Goal: Information Seeking & Learning: Check status

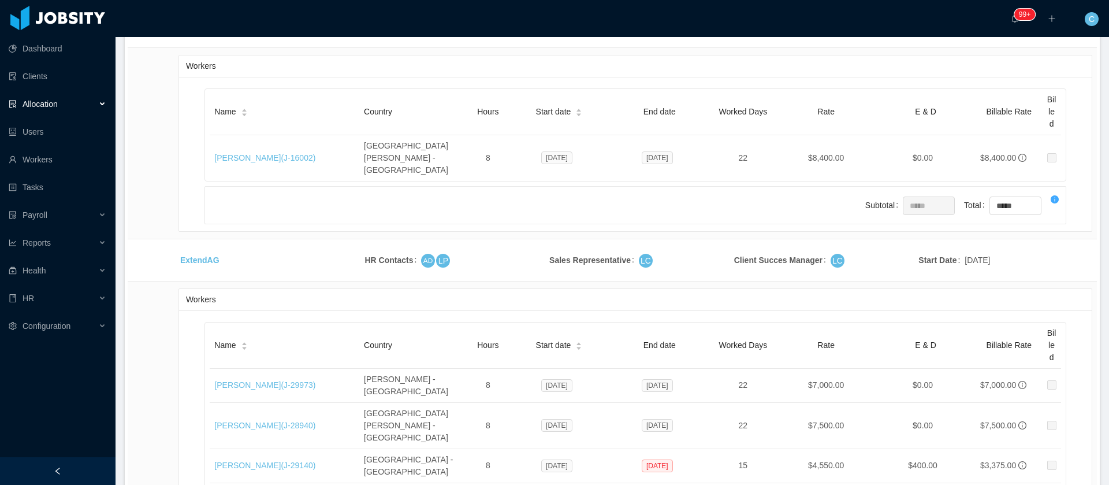
scroll to position [7345, 0]
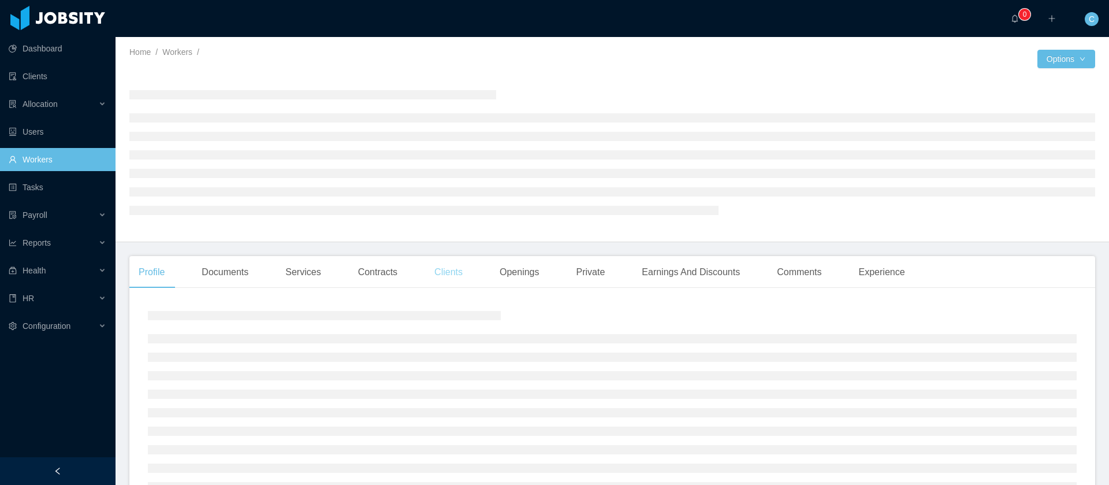
click at [434, 270] on div "Clients" at bounding box center [448, 272] width 47 height 32
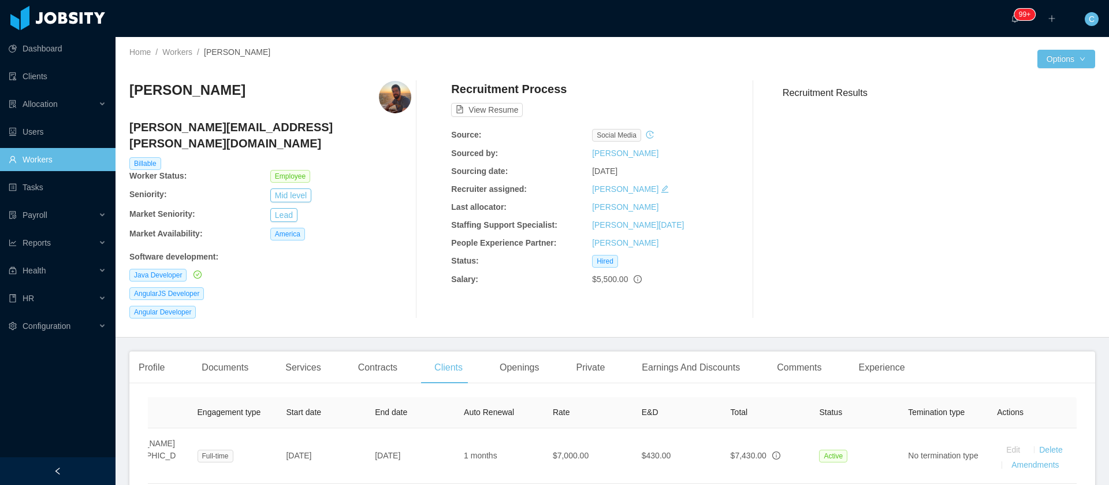
scroll to position [0, 240]
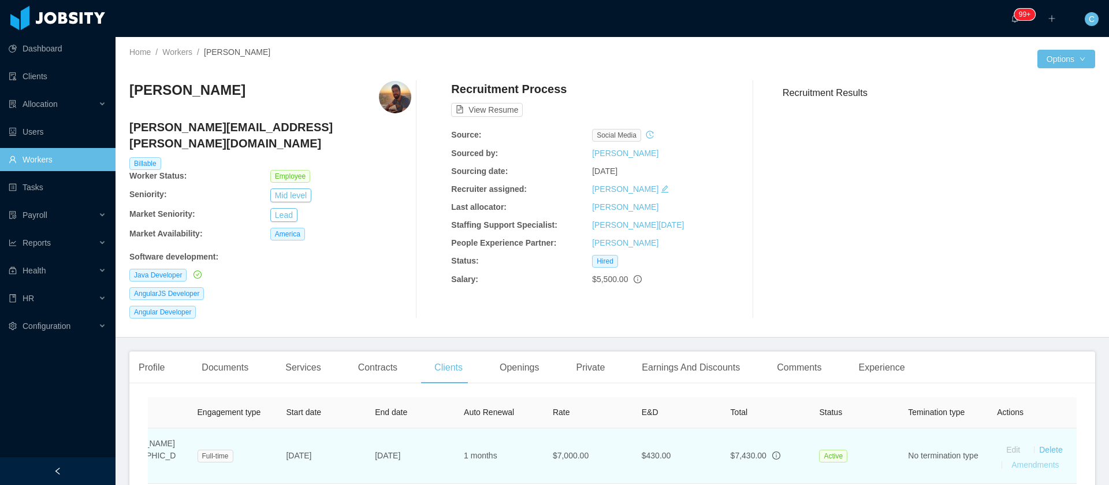
click at [1029, 460] on link "Amendments" at bounding box center [1034, 464] width 47 height 9
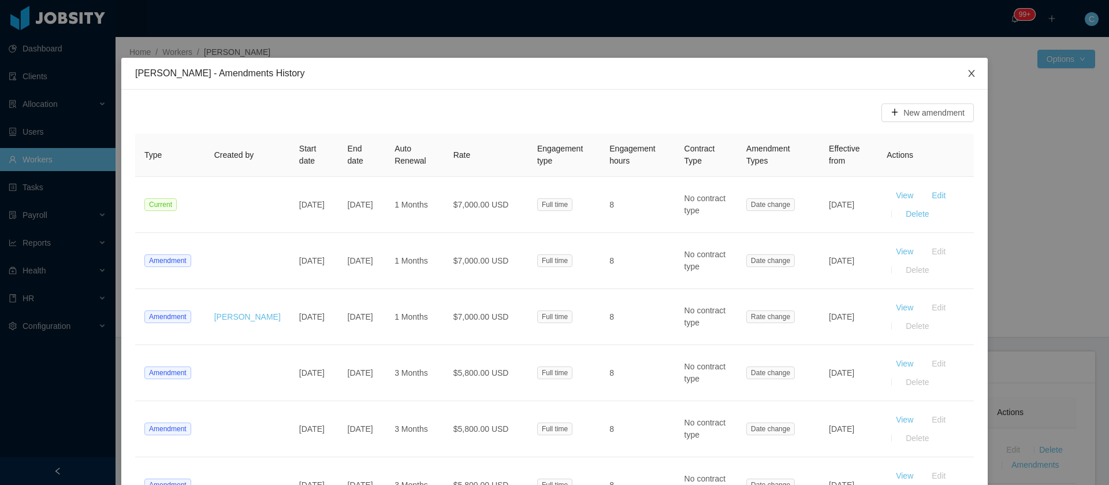
click at [967, 72] on icon "icon: close" at bounding box center [971, 73] width 9 height 9
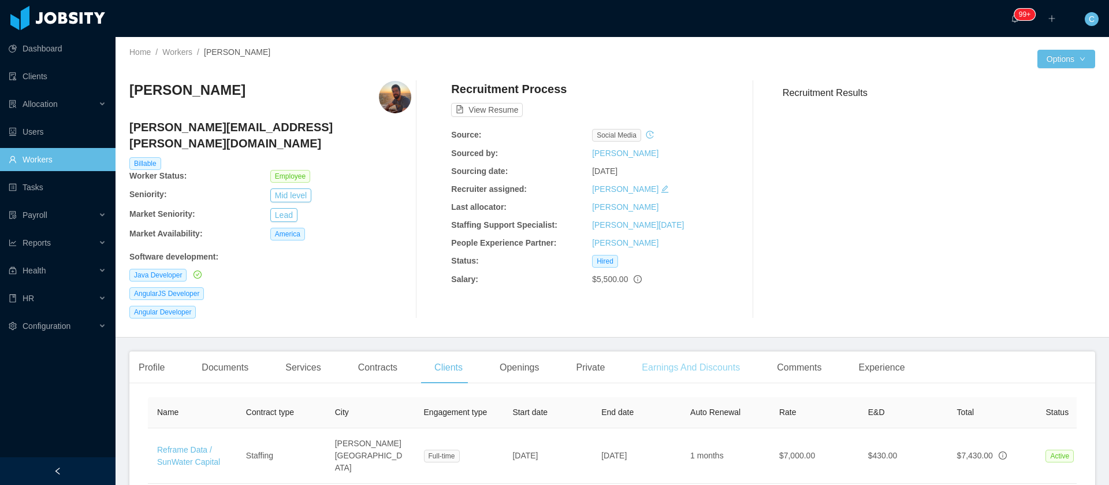
click at [689, 351] on div "Earnings And Discounts" at bounding box center [690, 367] width 117 height 32
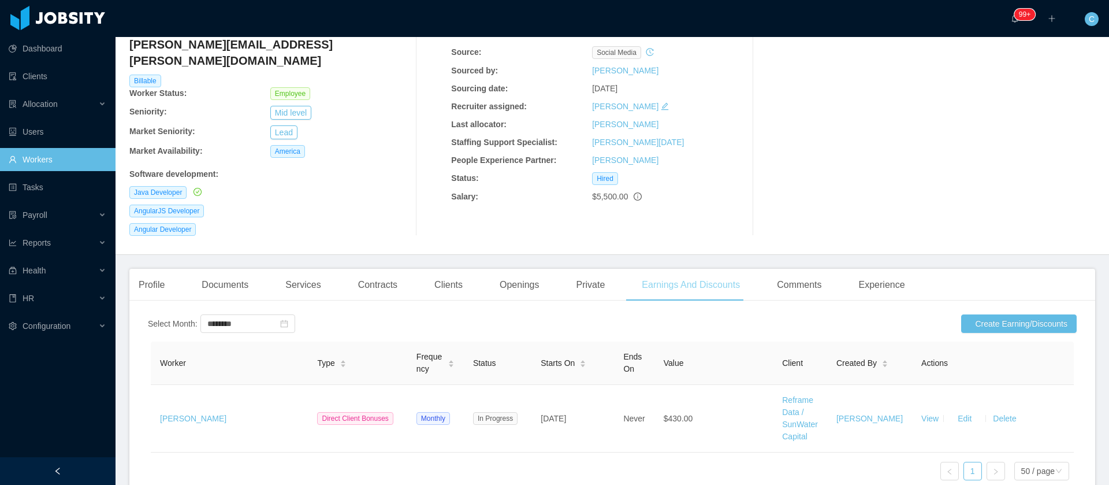
scroll to position [159, 0]
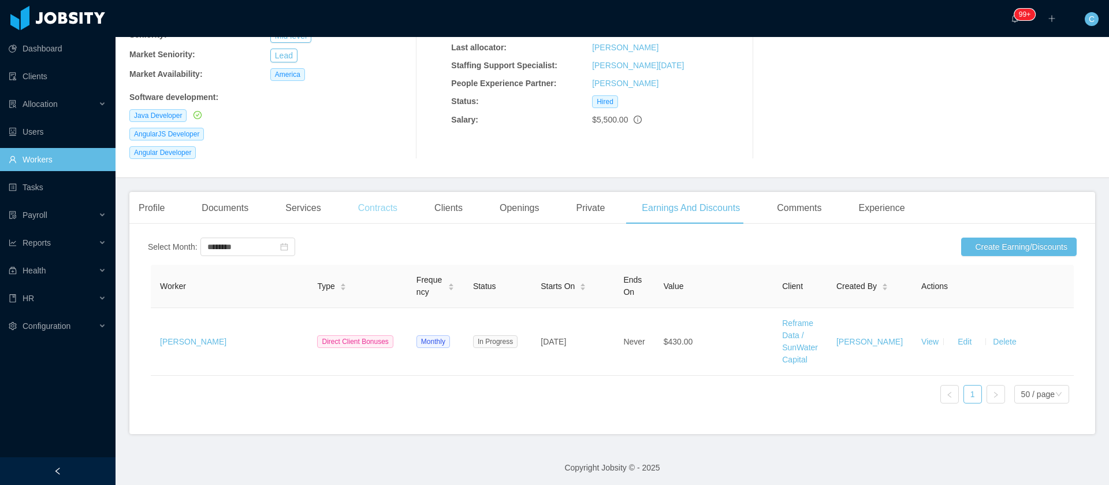
click at [368, 198] on div "Contracts" at bounding box center [378, 208] width 58 height 32
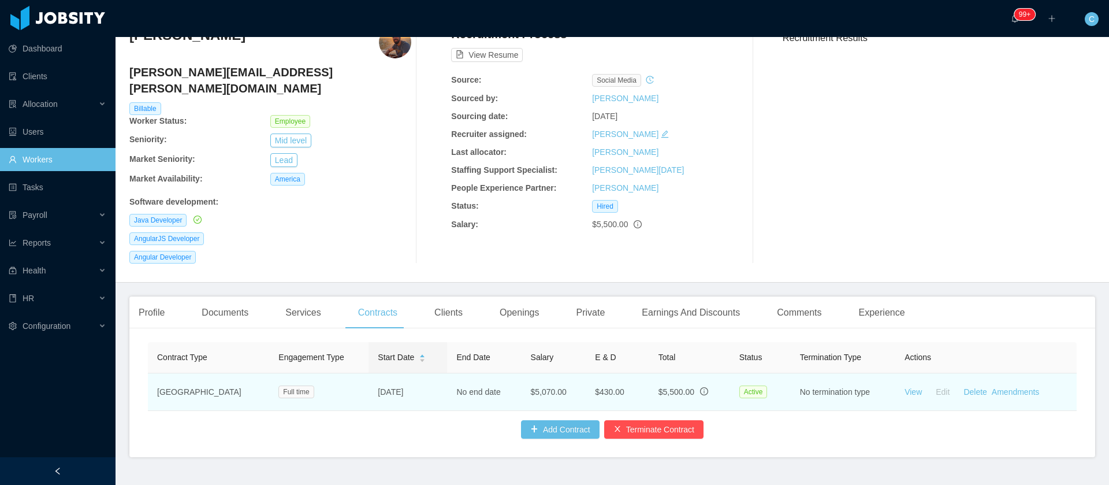
scroll to position [78, 0]
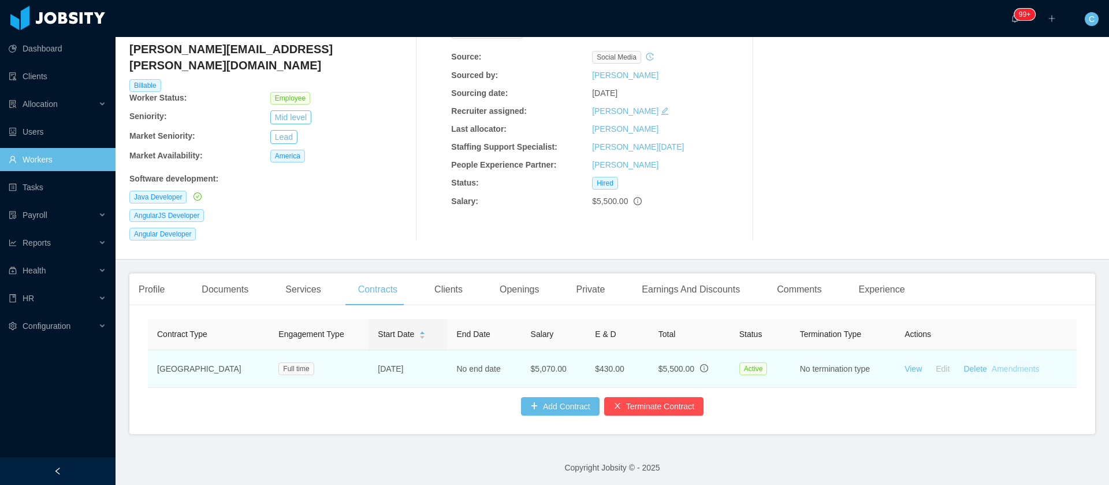
click at [1011, 364] on link "Amendments" at bounding box center [1015, 368] width 47 height 9
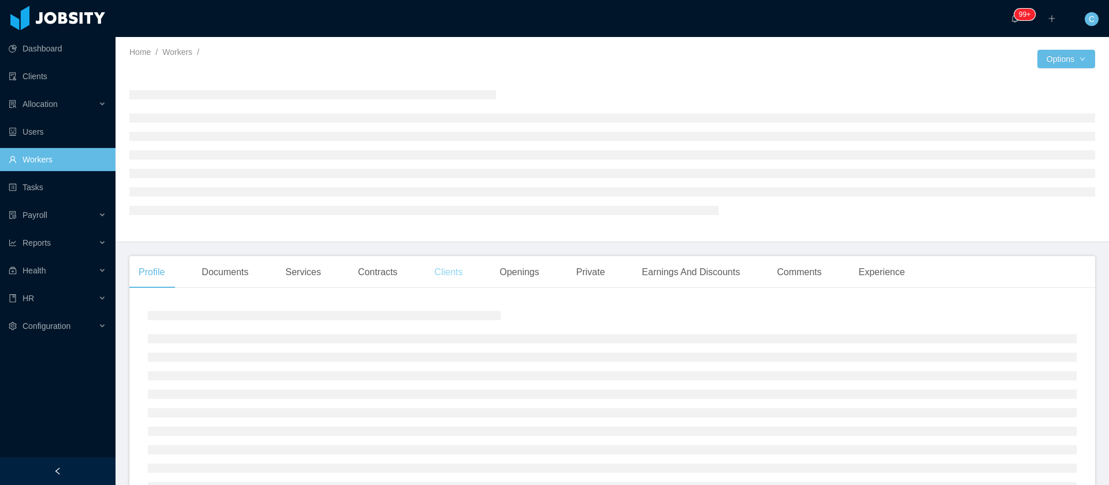
click at [451, 274] on div "Clients" at bounding box center [448, 272] width 47 height 32
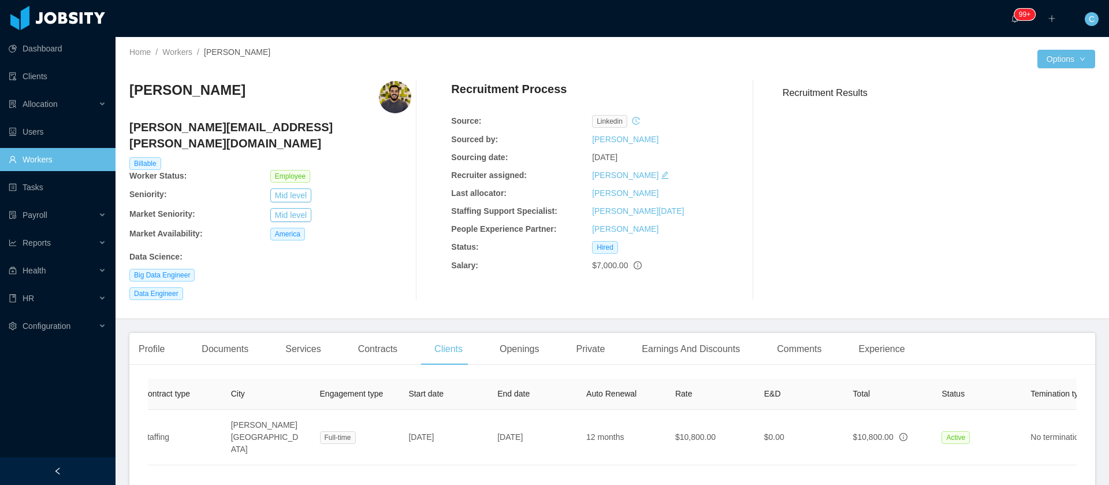
scroll to position [0, 240]
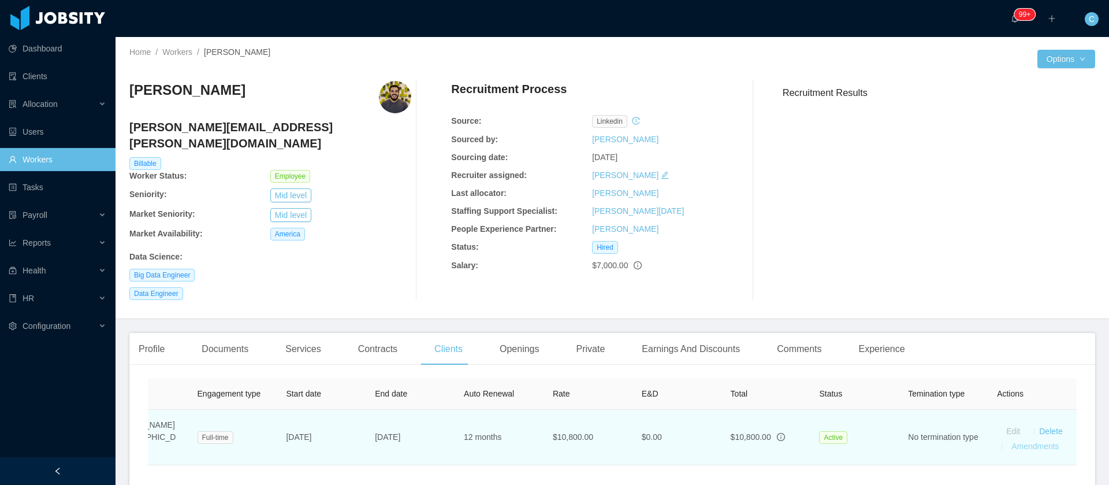
click at [1014, 433] on td "Edit Delete Amendments" at bounding box center [1032, 436] width 89 height 55
click at [1011, 441] on link "Amendments" at bounding box center [1034, 445] width 47 height 9
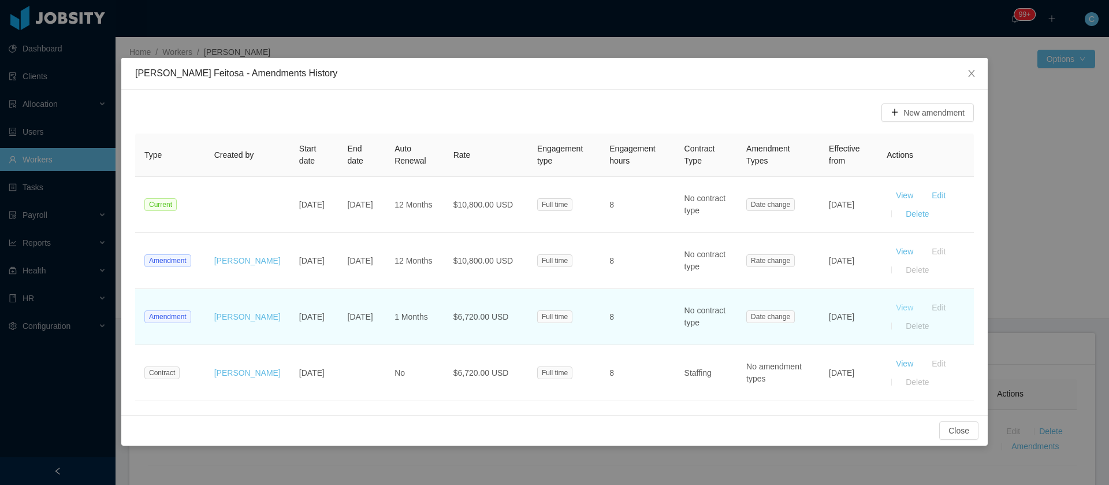
click at [895, 308] on button "View" at bounding box center [905, 307] width 36 height 18
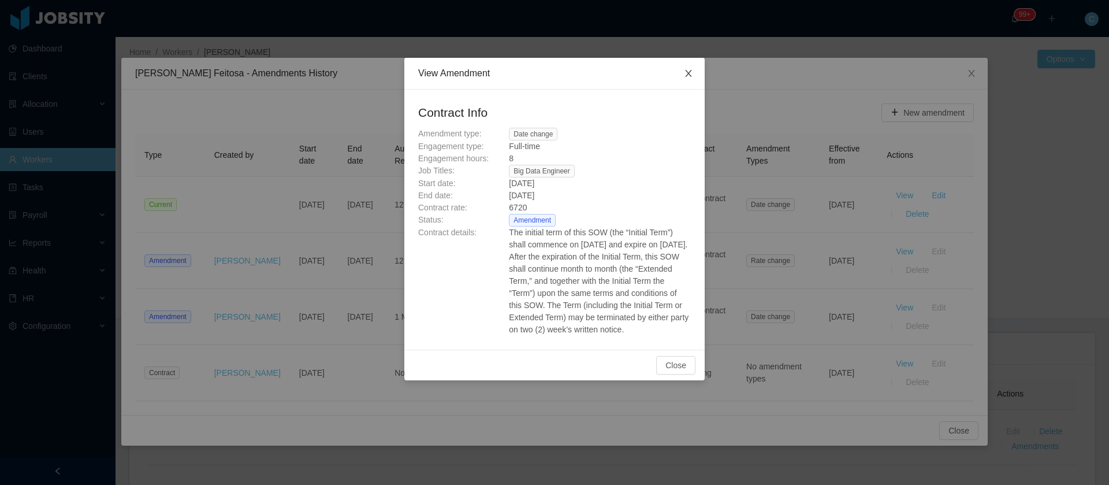
click at [684, 79] on span "Close" at bounding box center [688, 74] width 32 height 32
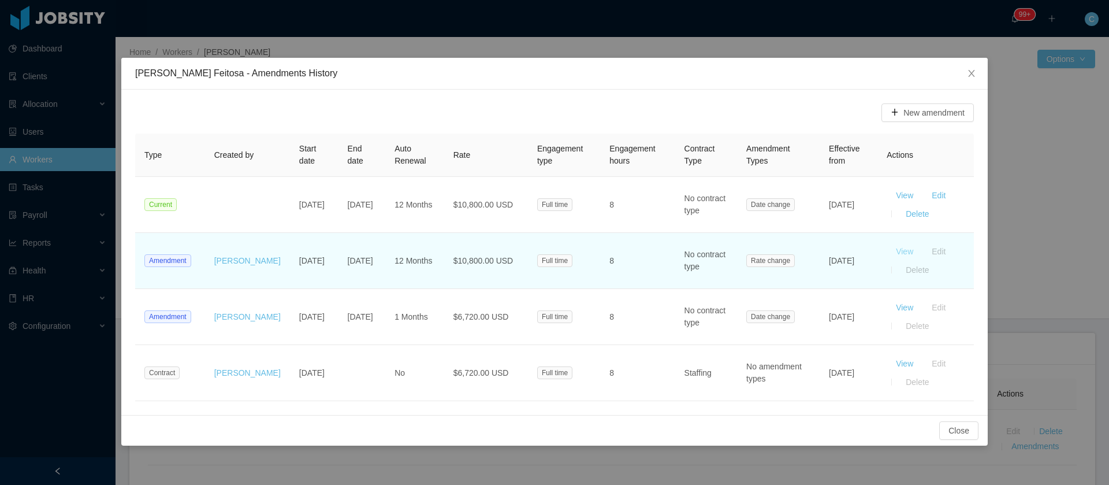
click at [900, 251] on button "View" at bounding box center [905, 251] width 36 height 18
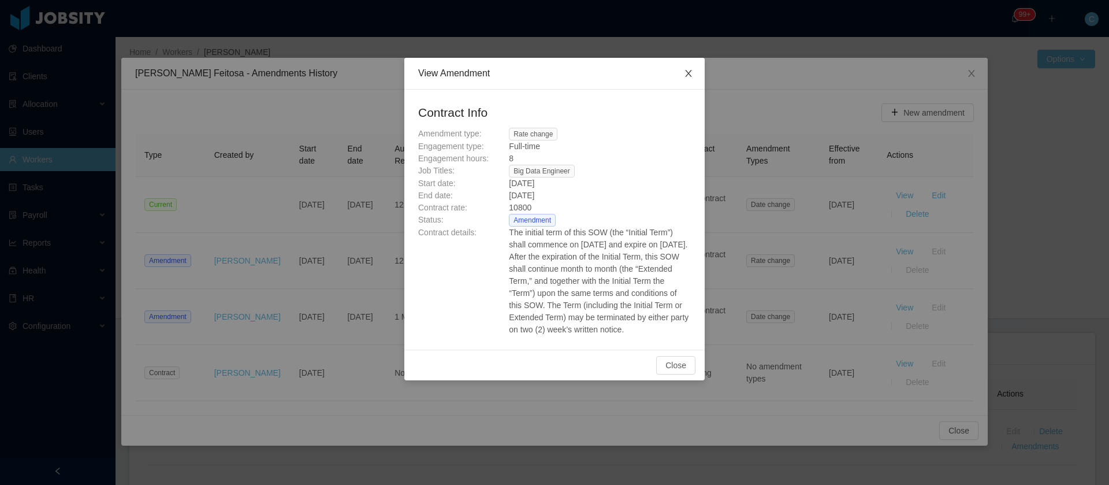
click at [687, 73] on icon "icon: close" at bounding box center [688, 73] width 9 height 9
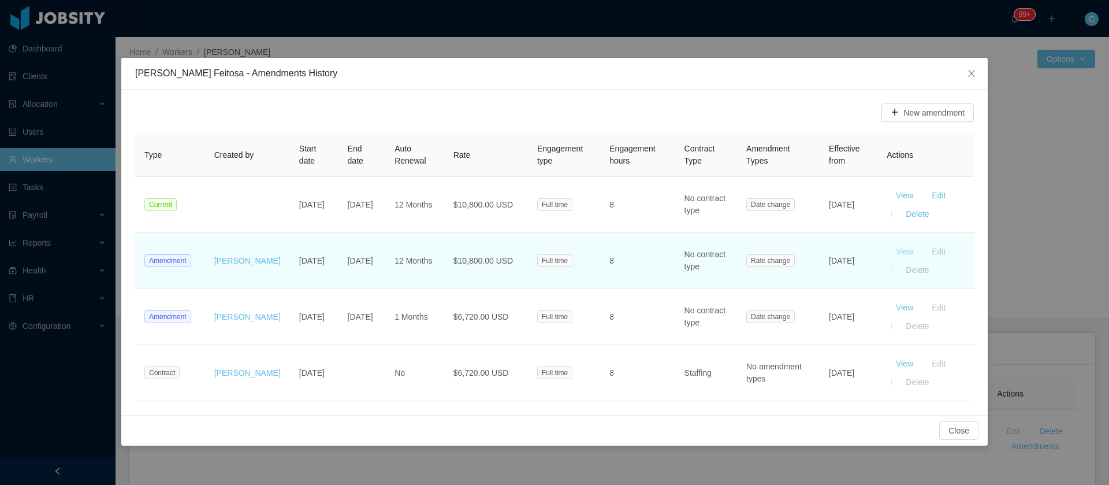
click at [893, 251] on button "View" at bounding box center [905, 251] width 36 height 18
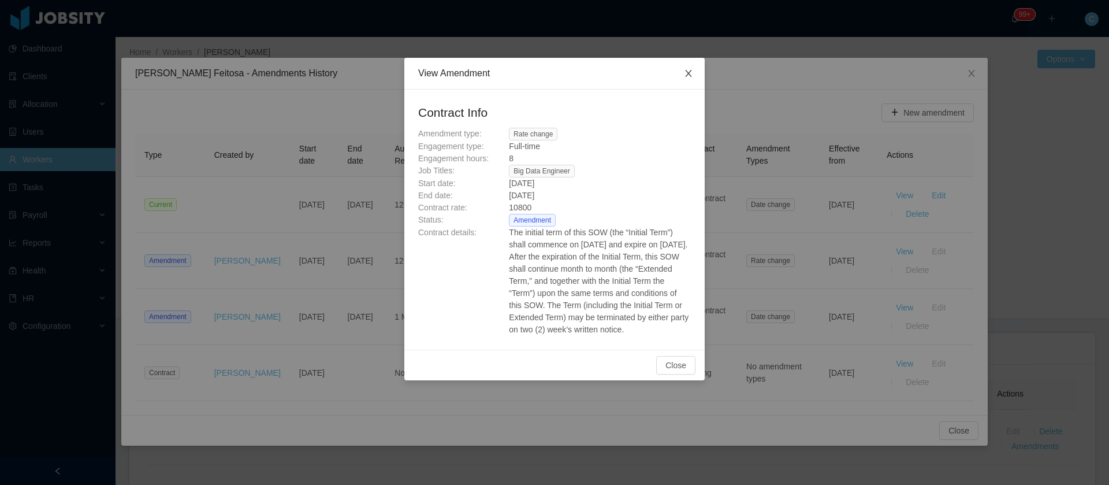
click at [683, 77] on span "Close" at bounding box center [688, 74] width 32 height 32
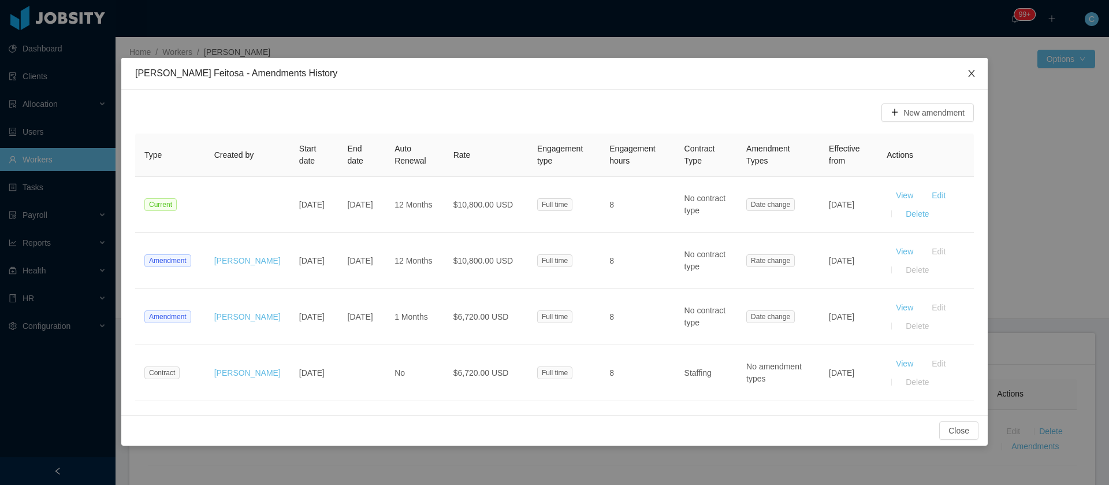
click at [967, 76] on icon "icon: close" at bounding box center [971, 73] width 9 height 9
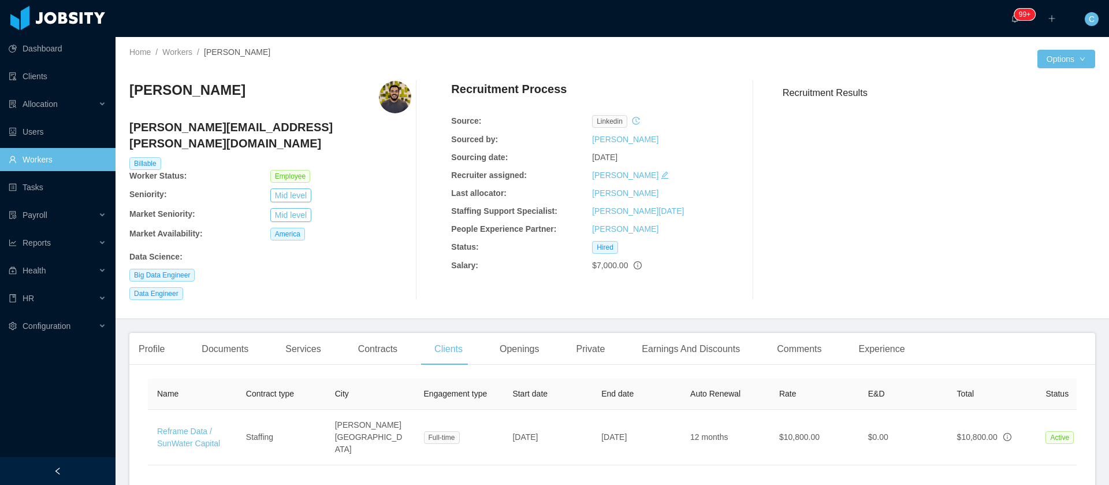
click at [408, 339] on div "Profile Documents Services Contracts Clients Openings Private Earnings And Disc…" at bounding box center [521, 349] width 785 height 32
click at [387, 333] on div "Contracts" at bounding box center [378, 349] width 58 height 32
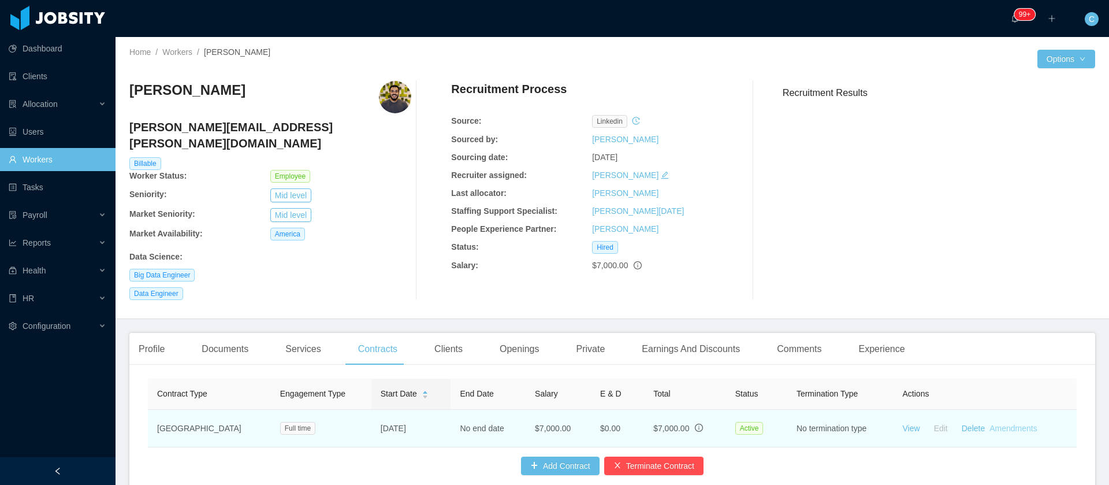
click at [1003, 423] on link "Amendments" at bounding box center [1012, 427] width 47 height 9
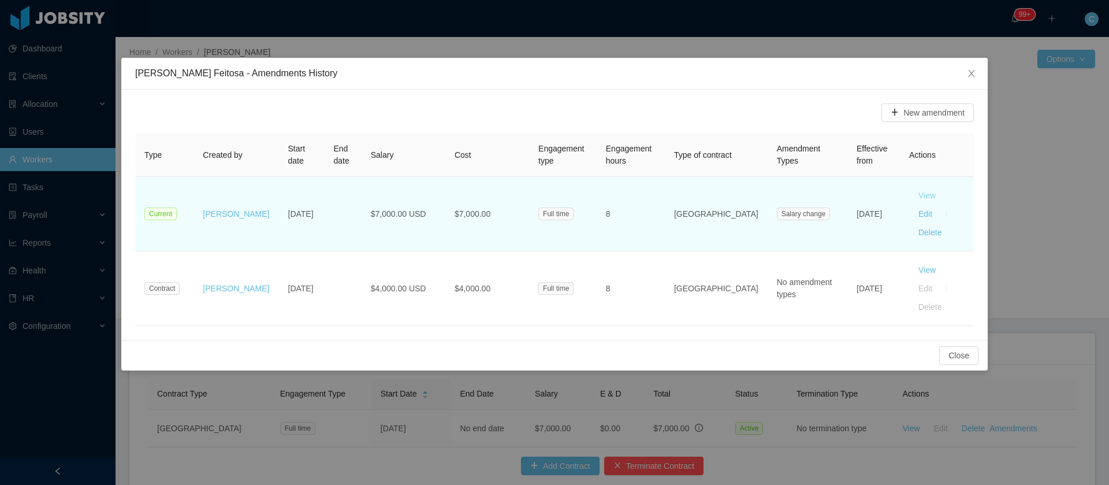
click at [909, 198] on button "View" at bounding box center [927, 195] width 36 height 18
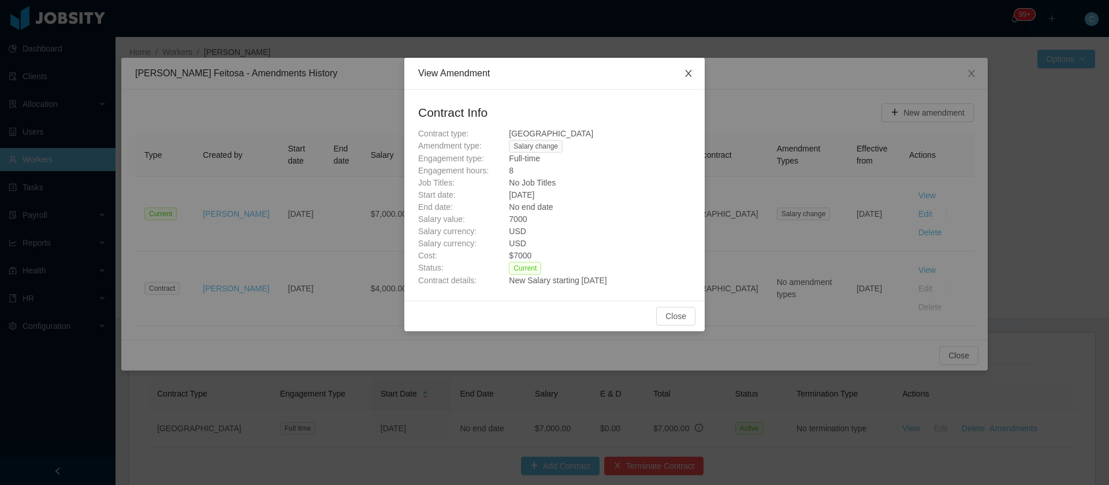
click at [691, 70] on icon "icon: close" at bounding box center [688, 73] width 9 height 9
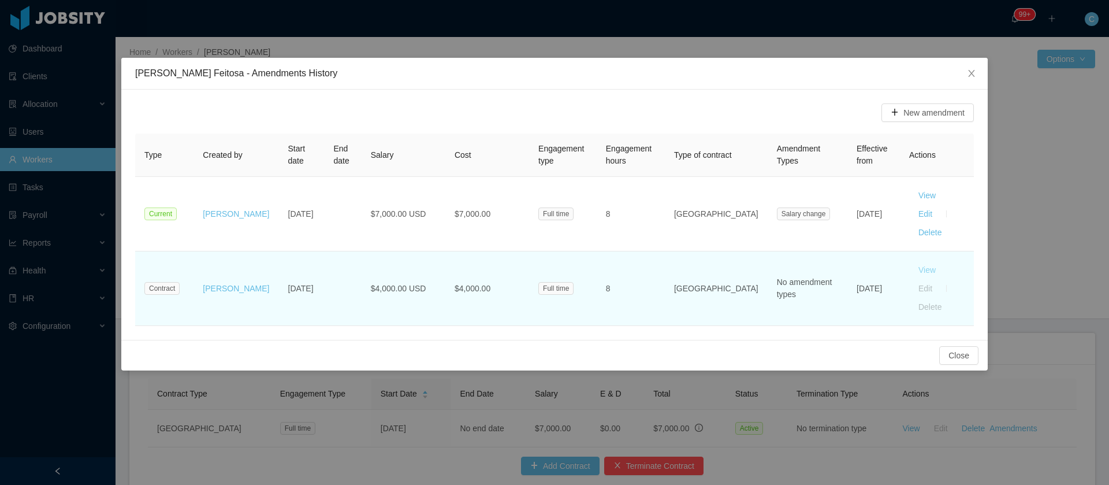
click at [909, 260] on button "View" at bounding box center [927, 269] width 36 height 18
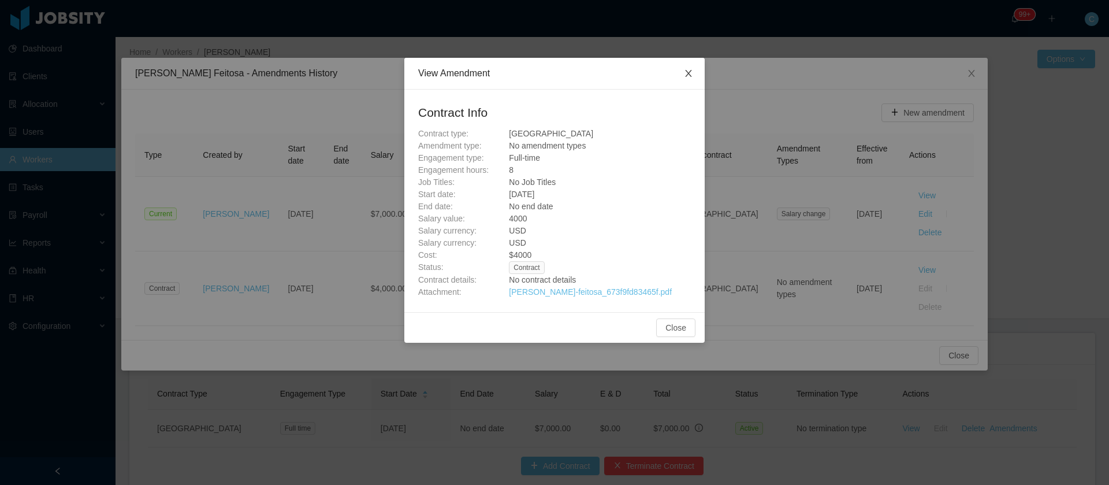
click at [688, 72] on icon "icon: close" at bounding box center [688, 73] width 9 height 9
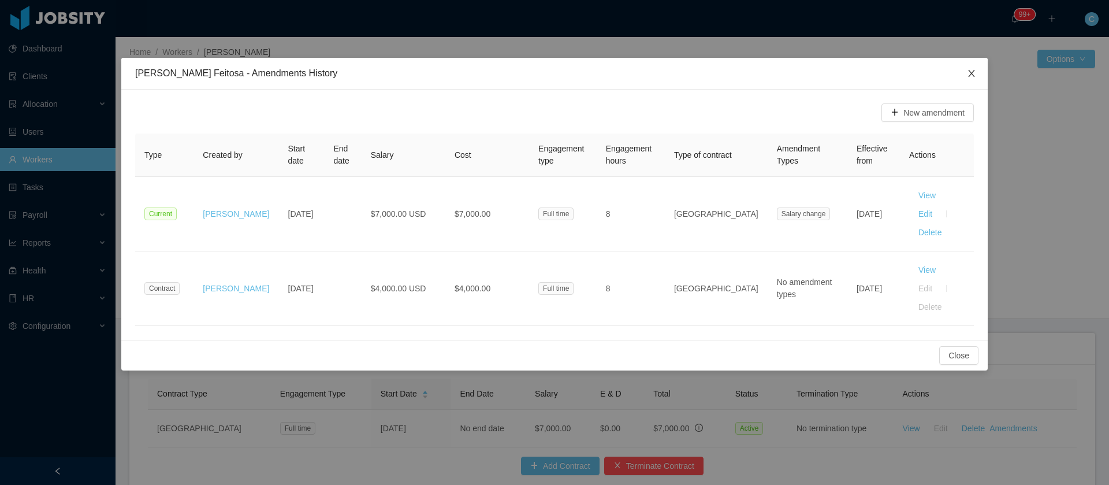
click at [971, 72] on icon "icon: close" at bounding box center [971, 73] width 9 height 9
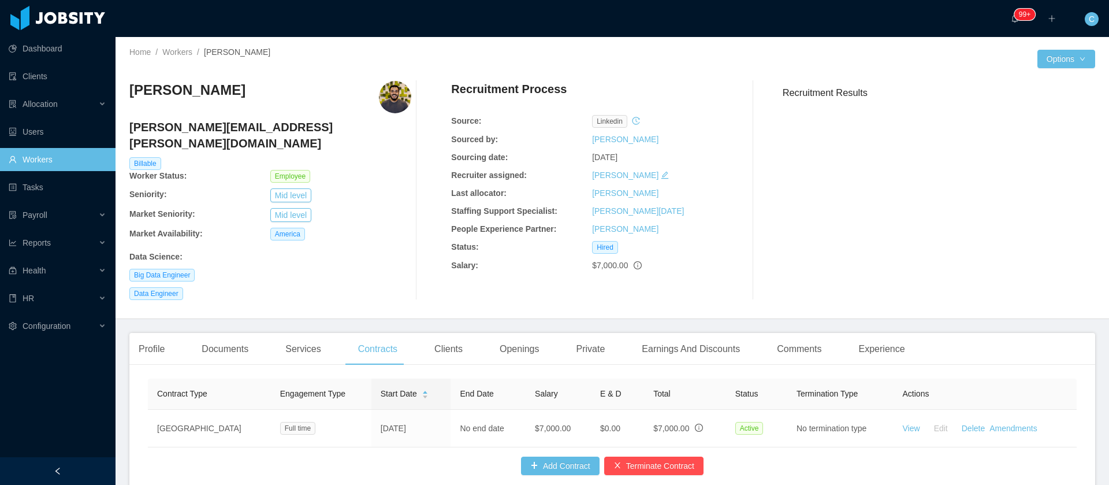
drag, startPoint x: 137, startPoint y: 94, endPoint x: 287, endPoint y: 97, distance: 149.6
click at [287, 97] on div "Home / Workers / Bruno de Oliveira Feitosa / Options Bruno de Oliveira Feitosa …" at bounding box center [612, 178] width 993 height 282
copy h3 "[PERSON_NAME]"
click at [192, 87] on h3 "[PERSON_NAME]" at bounding box center [187, 90] width 116 height 18
click at [132, 93] on h3 "[PERSON_NAME]" at bounding box center [187, 90] width 116 height 18
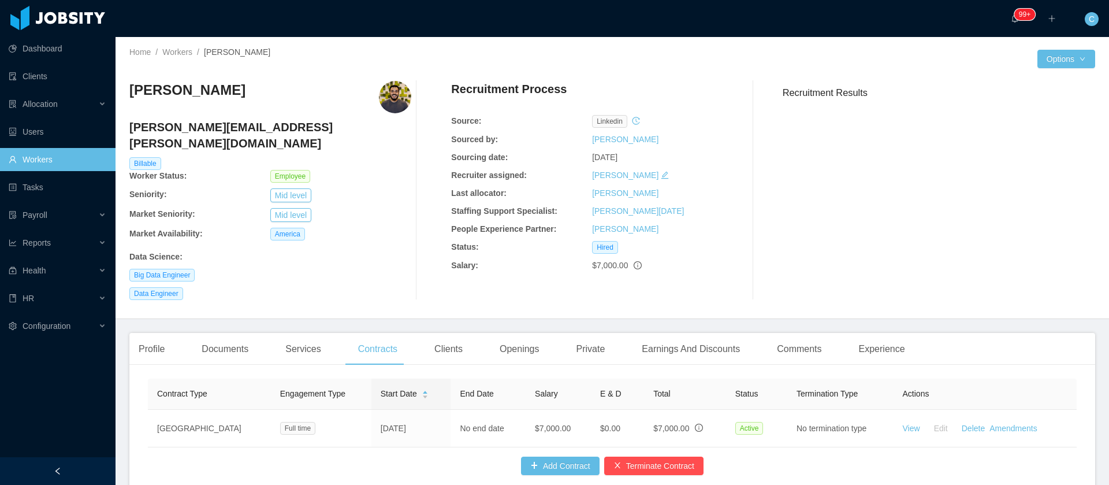
drag, startPoint x: 130, startPoint y: 91, endPoint x: 236, endPoint y: 92, distance: 105.7
click at [236, 92] on h3 "[PERSON_NAME]" at bounding box center [187, 90] width 116 height 18
copy h3 "Bruno de Oliveira"
click at [1052, 215] on div "Recruitment Results" at bounding box center [934, 190] width 322 height 219
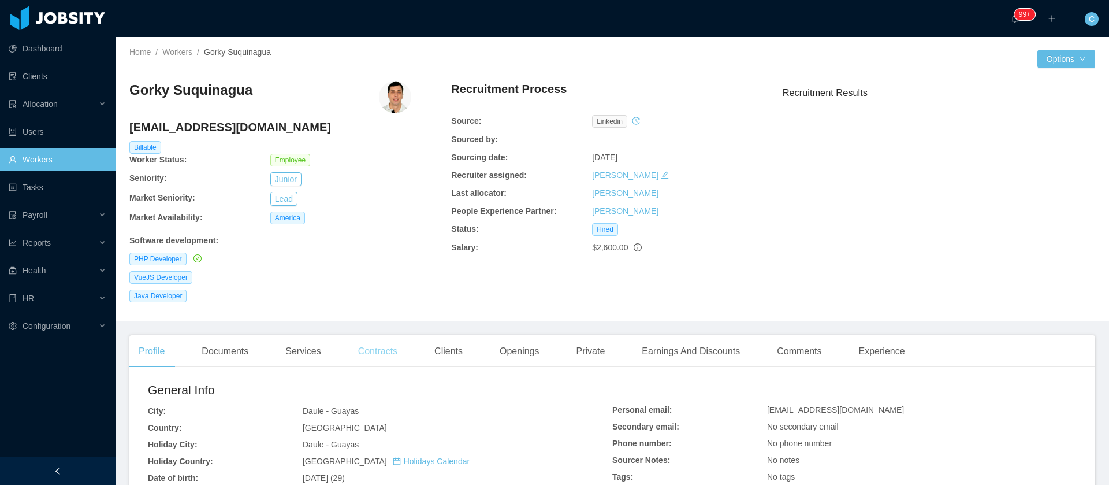
click at [393, 349] on div "Contracts" at bounding box center [378, 351] width 58 height 32
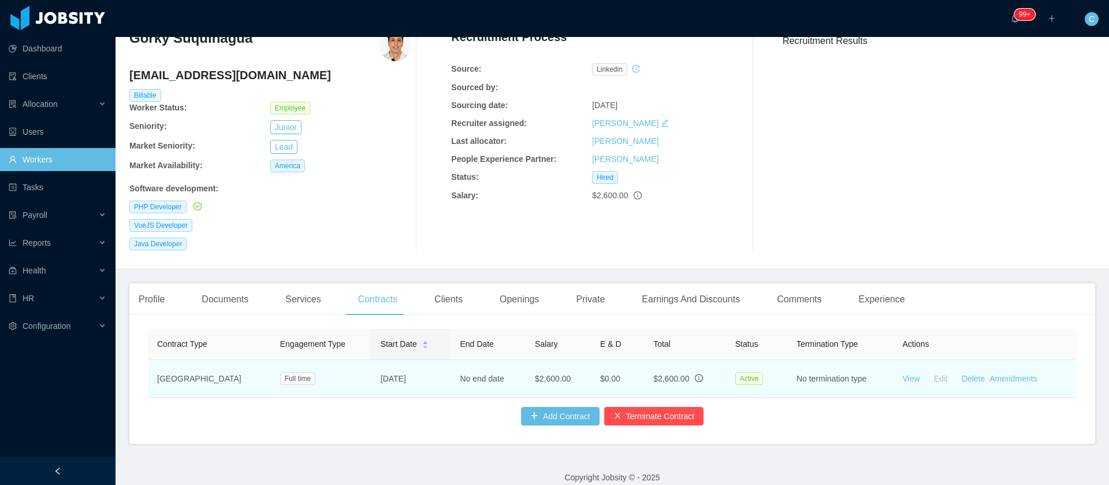
scroll to position [78, 0]
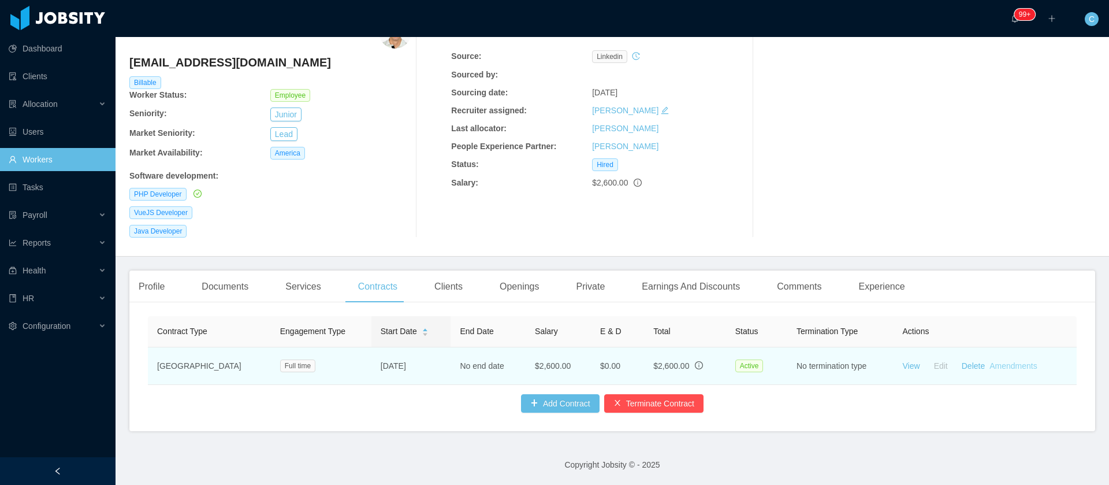
click at [991, 361] on link "Amendments" at bounding box center [1012, 365] width 47 height 9
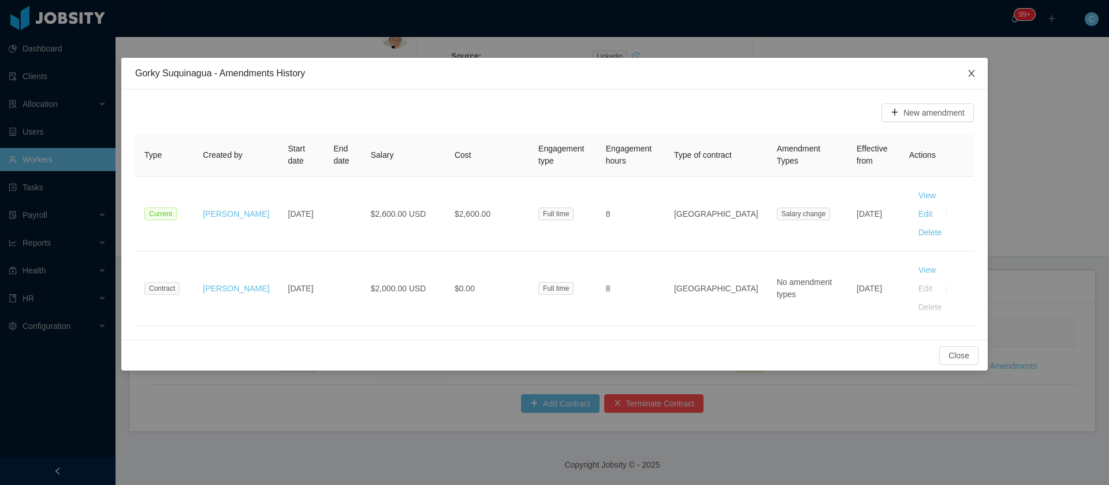
click at [967, 74] on icon "icon: close" at bounding box center [971, 73] width 9 height 9
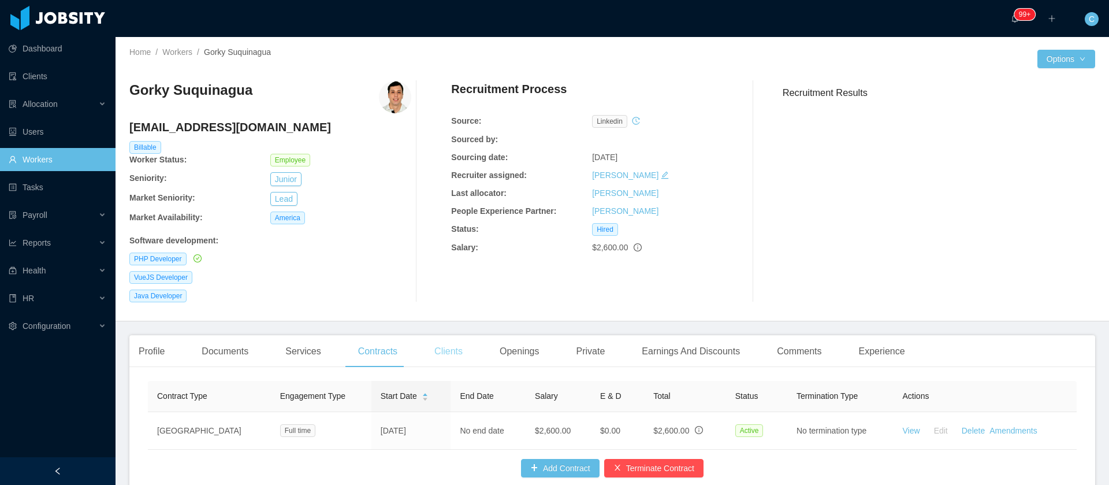
click at [443, 350] on div "Clients" at bounding box center [448, 351] width 47 height 32
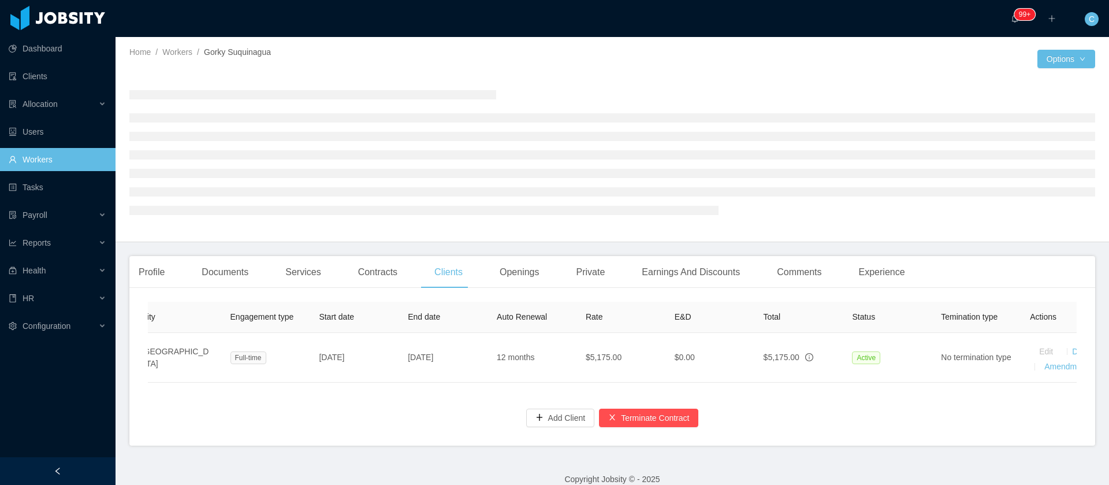
scroll to position [0, 240]
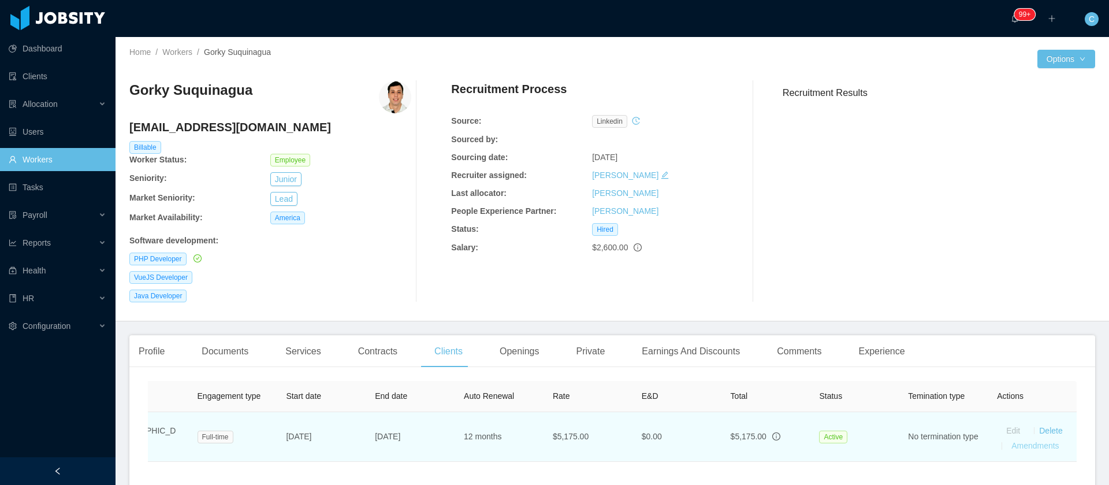
click at [1011, 449] on link "Amendments" at bounding box center [1034, 445] width 47 height 9
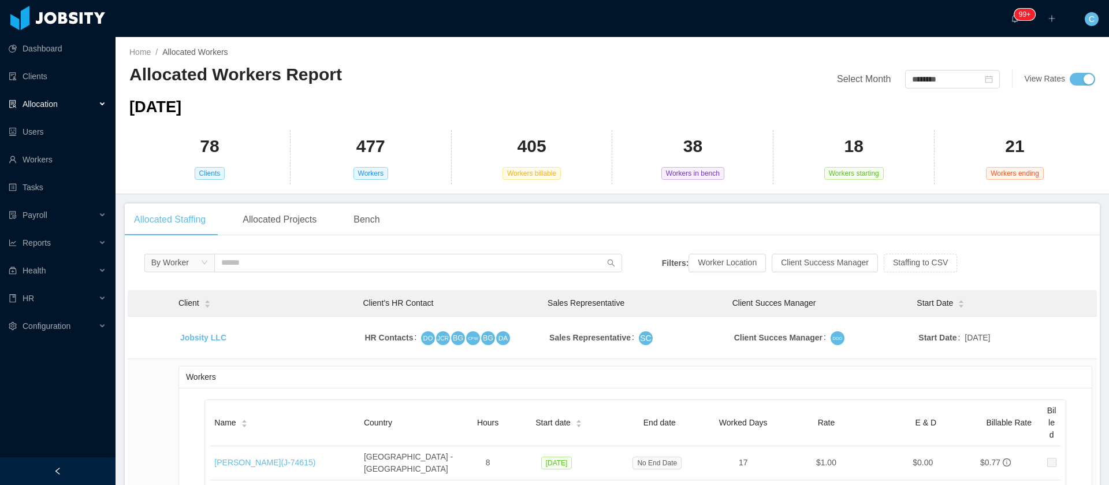
click at [58, 111] on div "Allocation" at bounding box center [58, 103] width 116 height 23
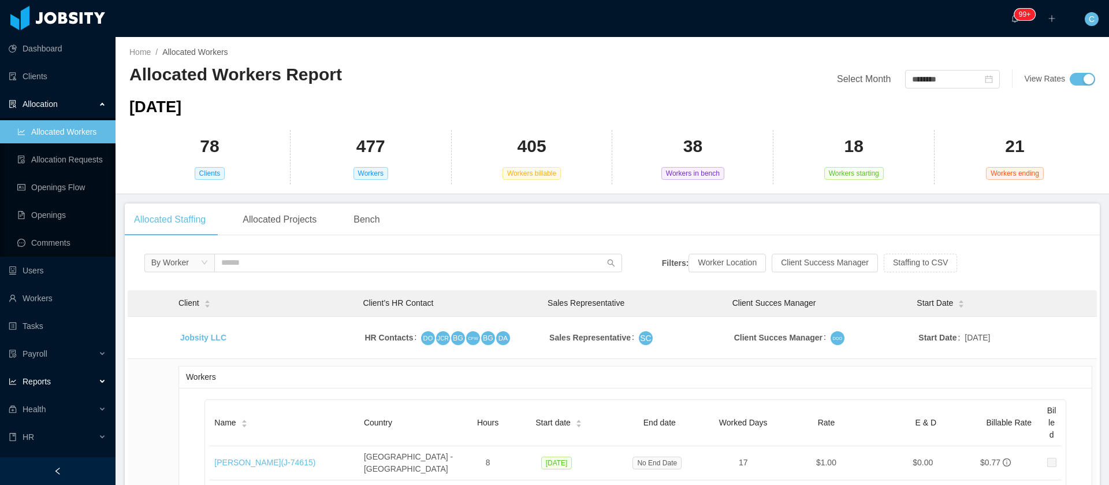
scroll to position [21, 0]
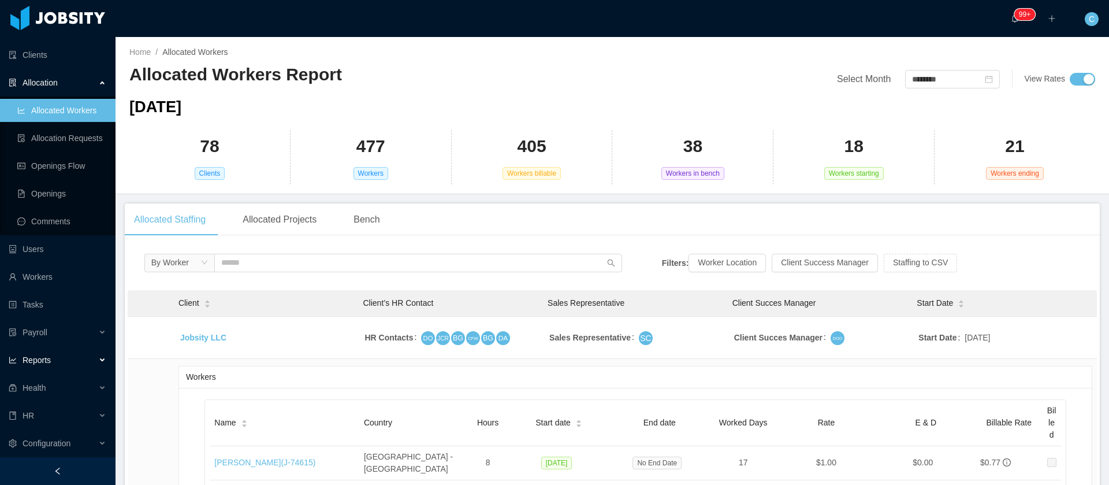
click at [39, 357] on span "Reports" at bounding box center [37, 359] width 28 height 9
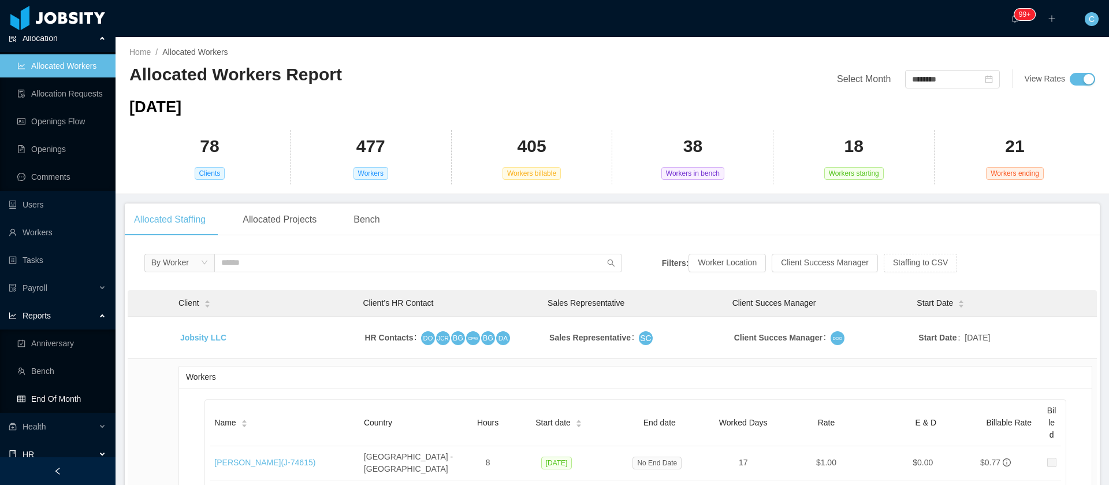
scroll to position [105, 0]
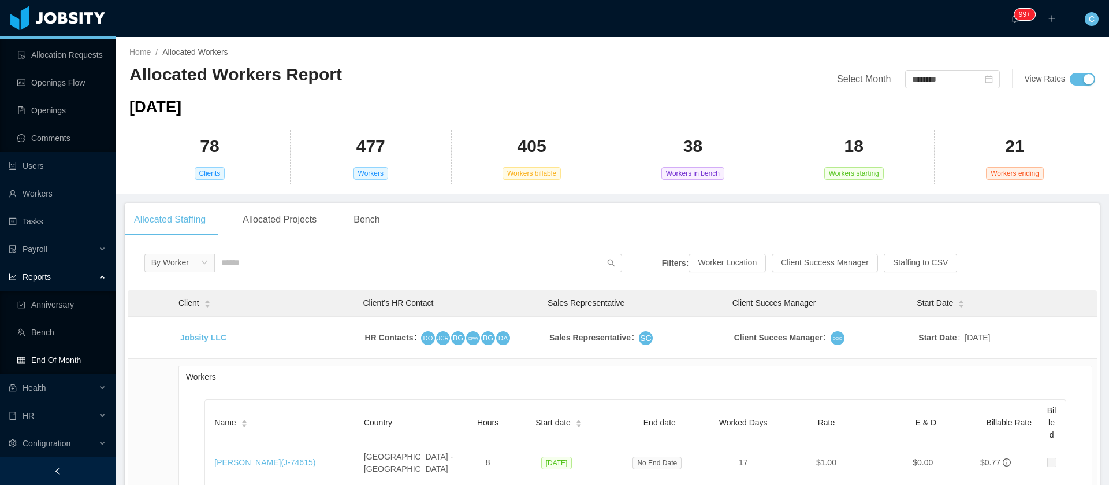
click at [51, 364] on link "End Of Month" at bounding box center [61, 359] width 89 height 23
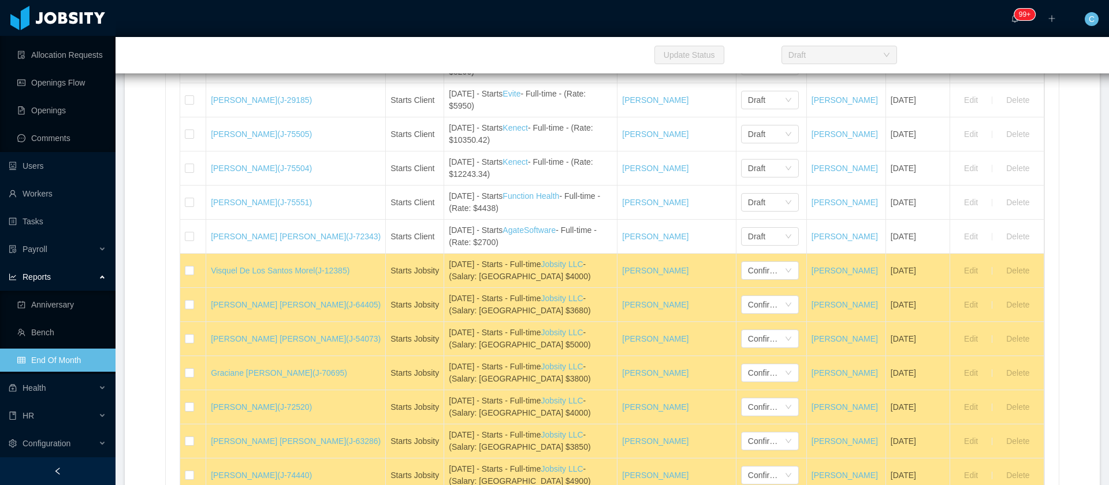
scroll to position [520, 0]
